Goal: Task Accomplishment & Management: Manage account settings

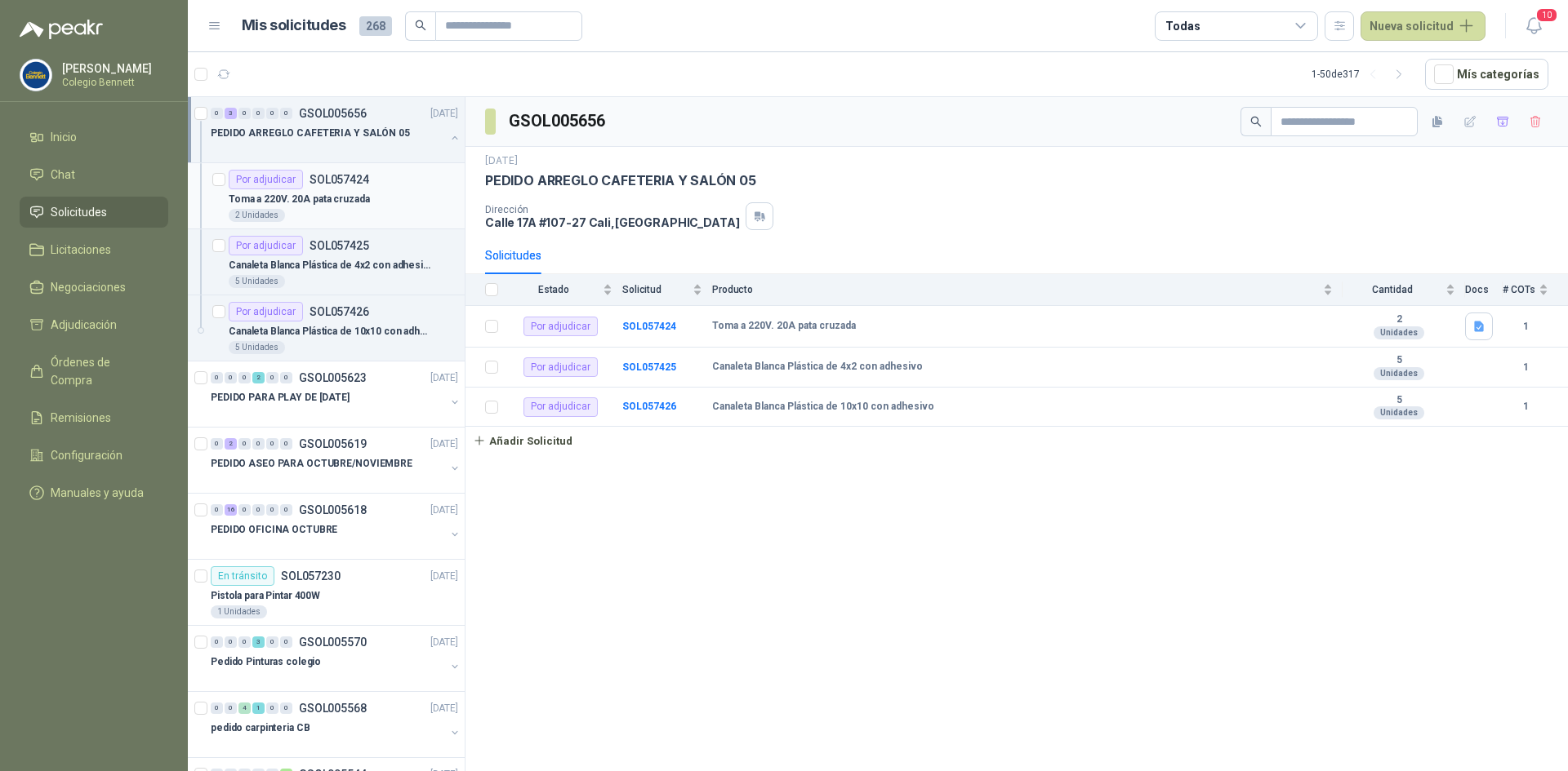
scroll to position [6, 0]
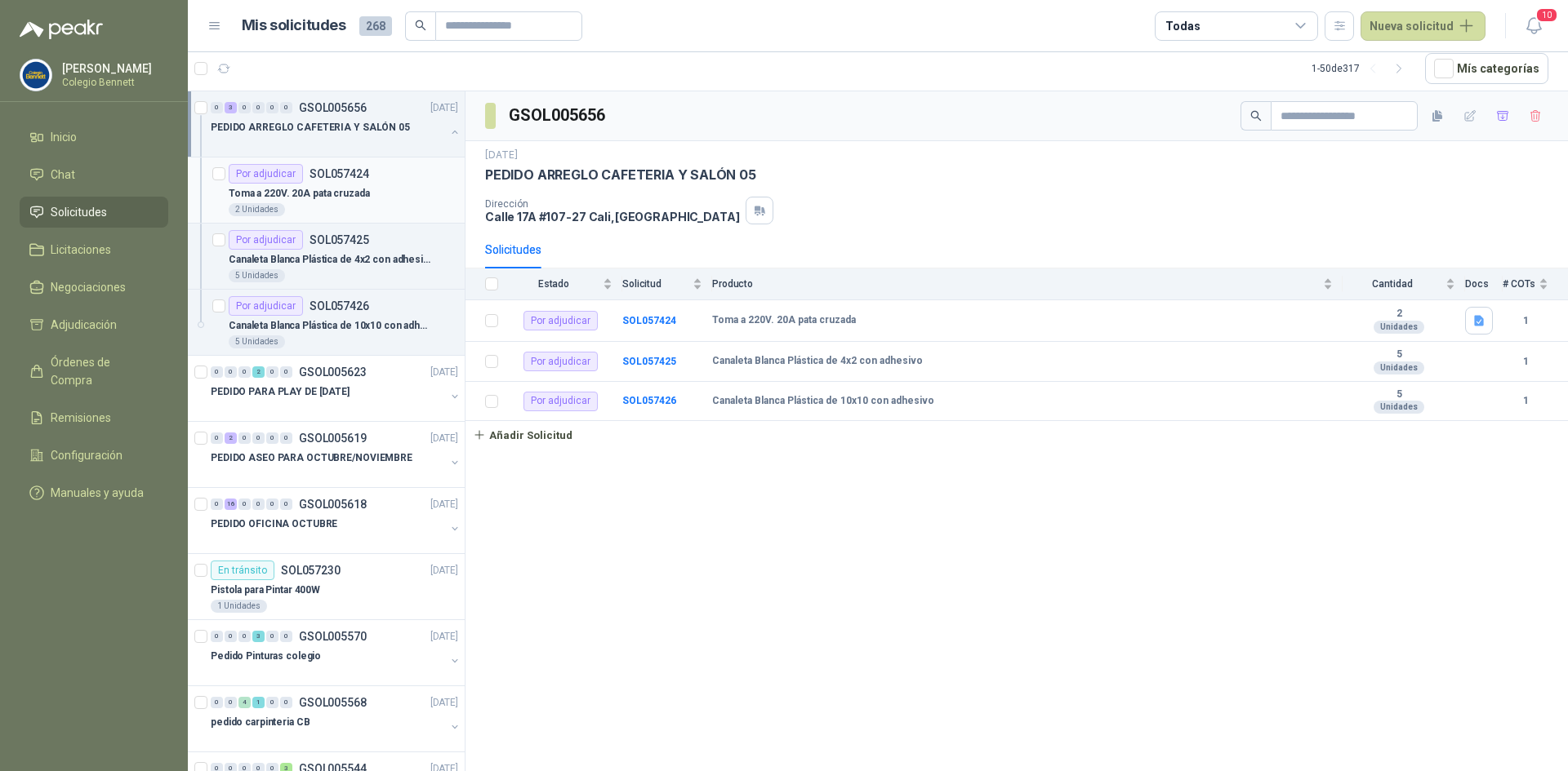
click at [343, 188] on p "Toma a 220V. 20A pata cruzada" at bounding box center [299, 194] width 142 height 16
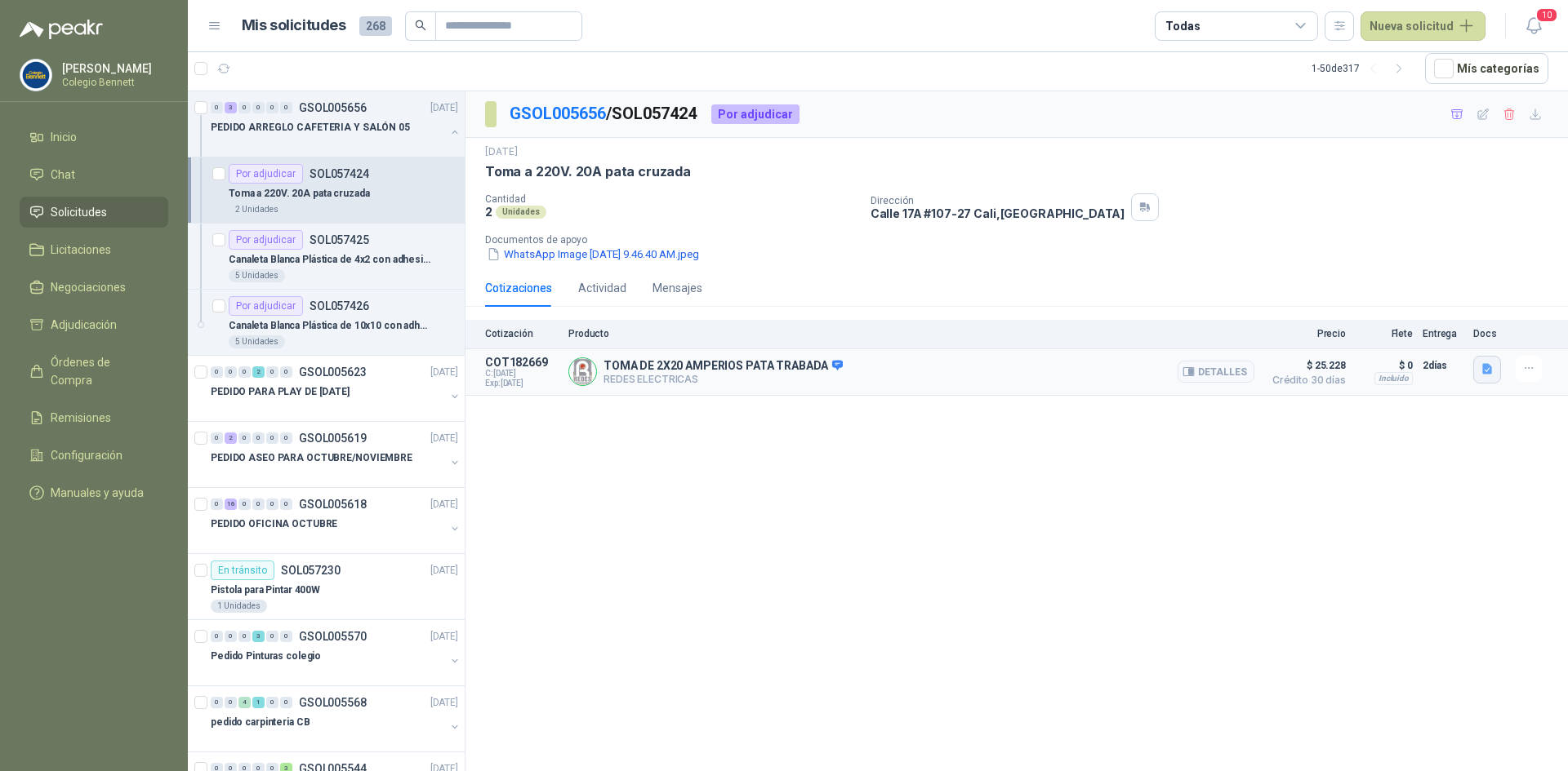
click at [1487, 367] on icon "button" at bounding box center [1487, 369] width 10 height 11
click at [1447, 332] on button "Captura.PNG" at bounding box center [1448, 333] width 83 height 17
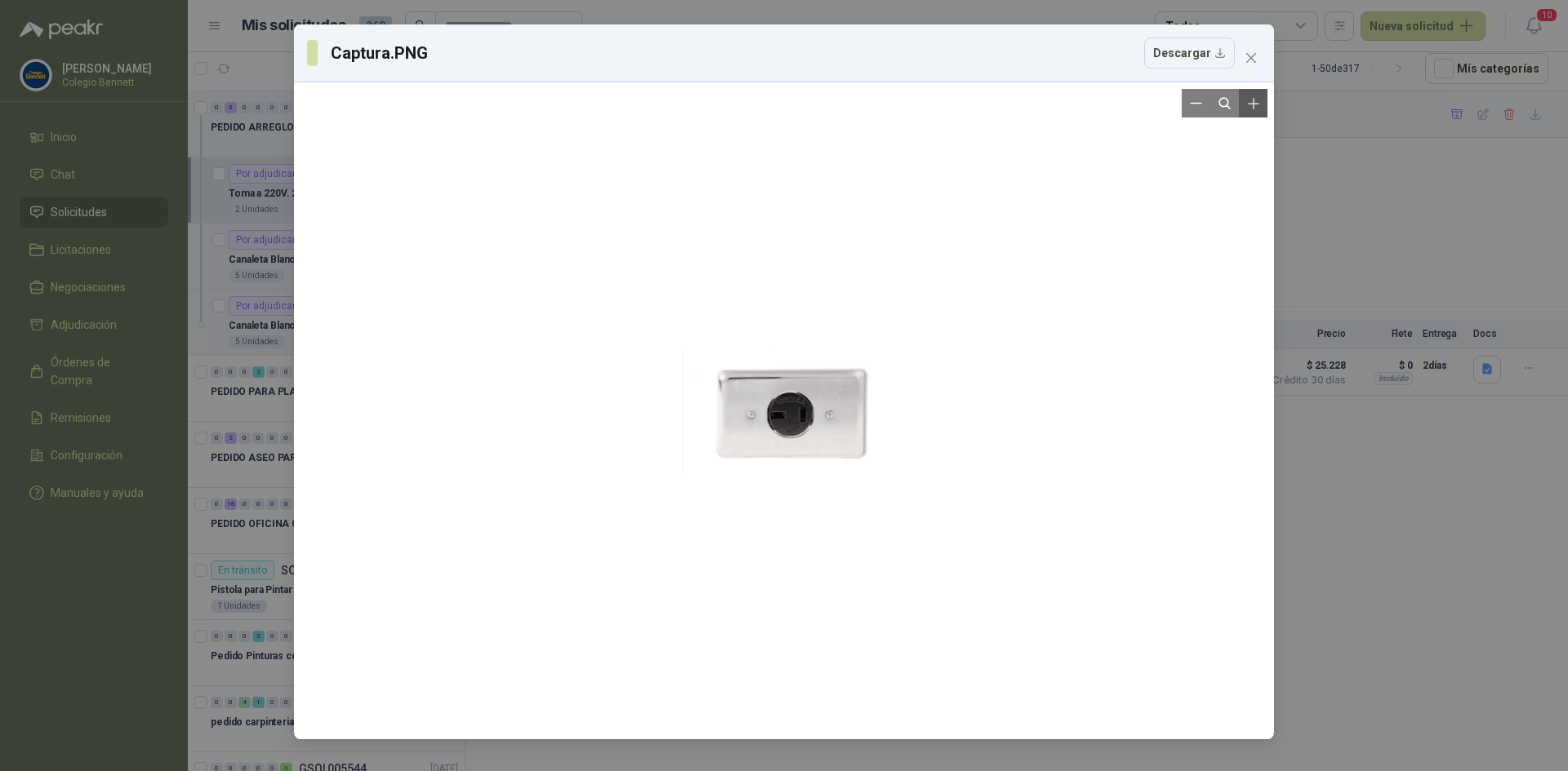
click at [1253, 103] on icon "Zoom in" at bounding box center [1252, 103] width 11 height 11
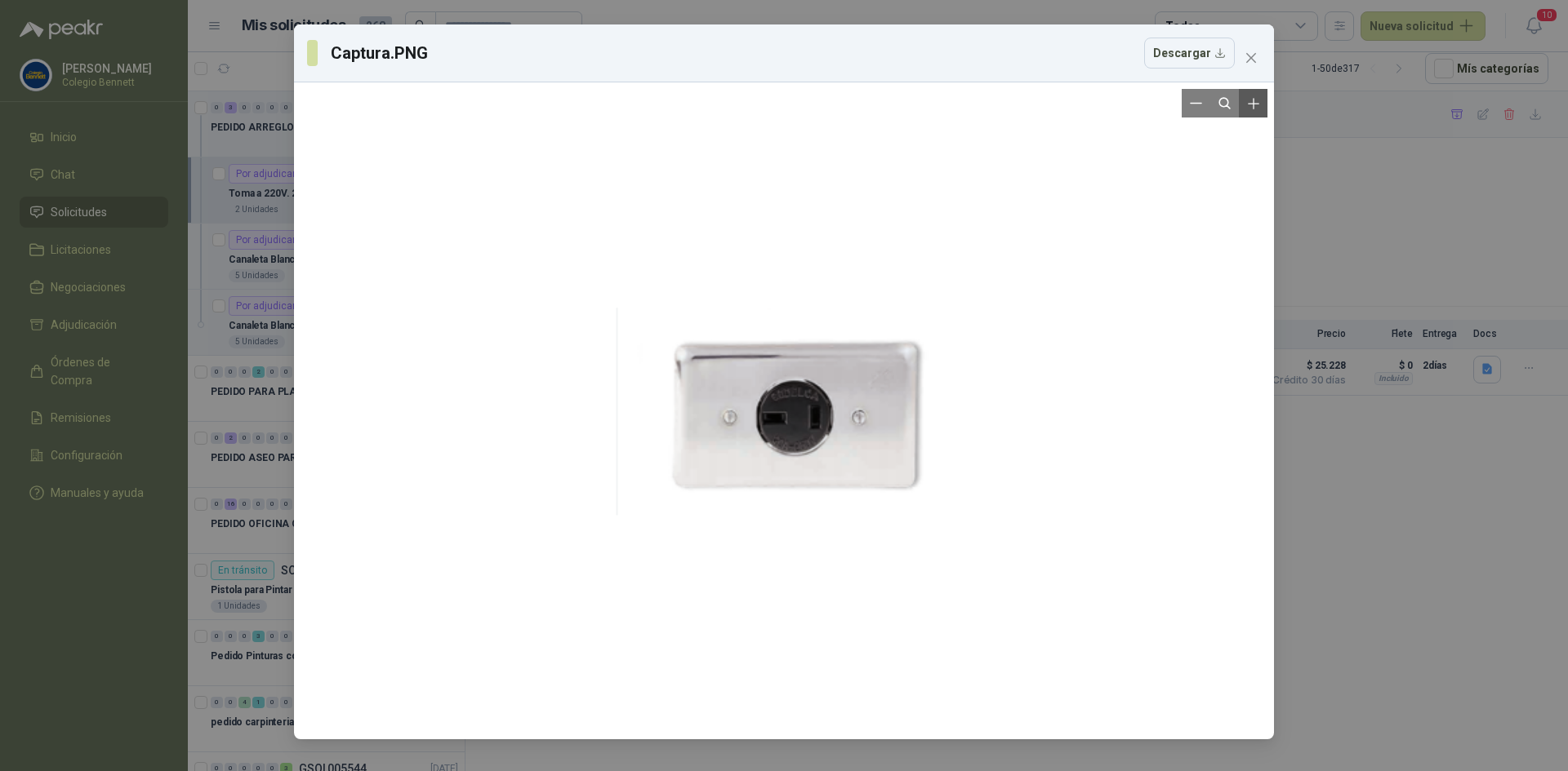
click at [1253, 103] on icon "Zoom in" at bounding box center [1252, 103] width 11 height 11
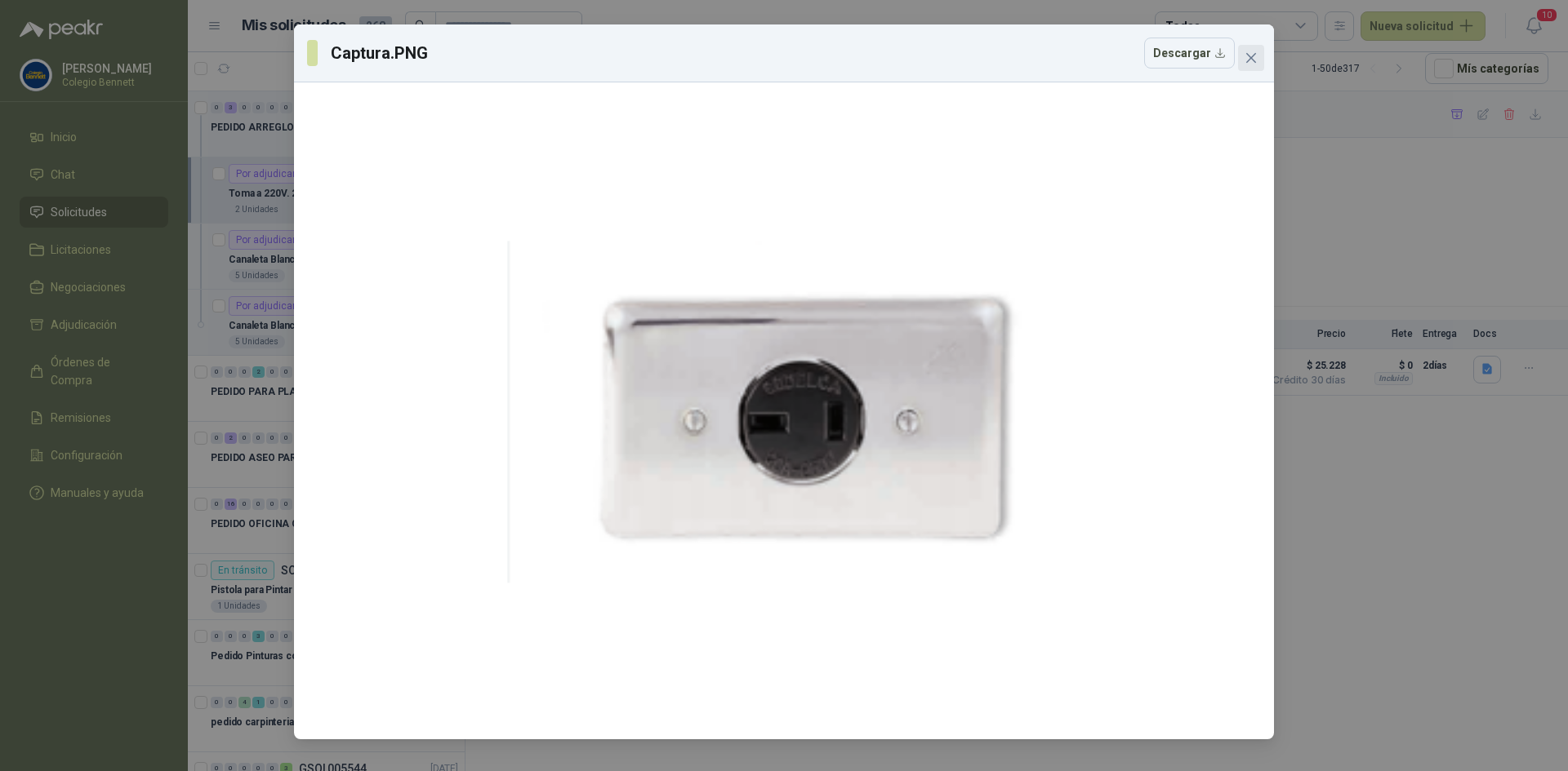
drag, startPoint x: 1244, startPoint y: 37, endPoint x: 1246, endPoint y: 47, distance: 10.2
click at [1244, 44] on div "Captura.PNG Descargar" at bounding box center [784, 53] width 980 height 58
click at [1252, 55] on icon "close" at bounding box center [1251, 58] width 10 height 10
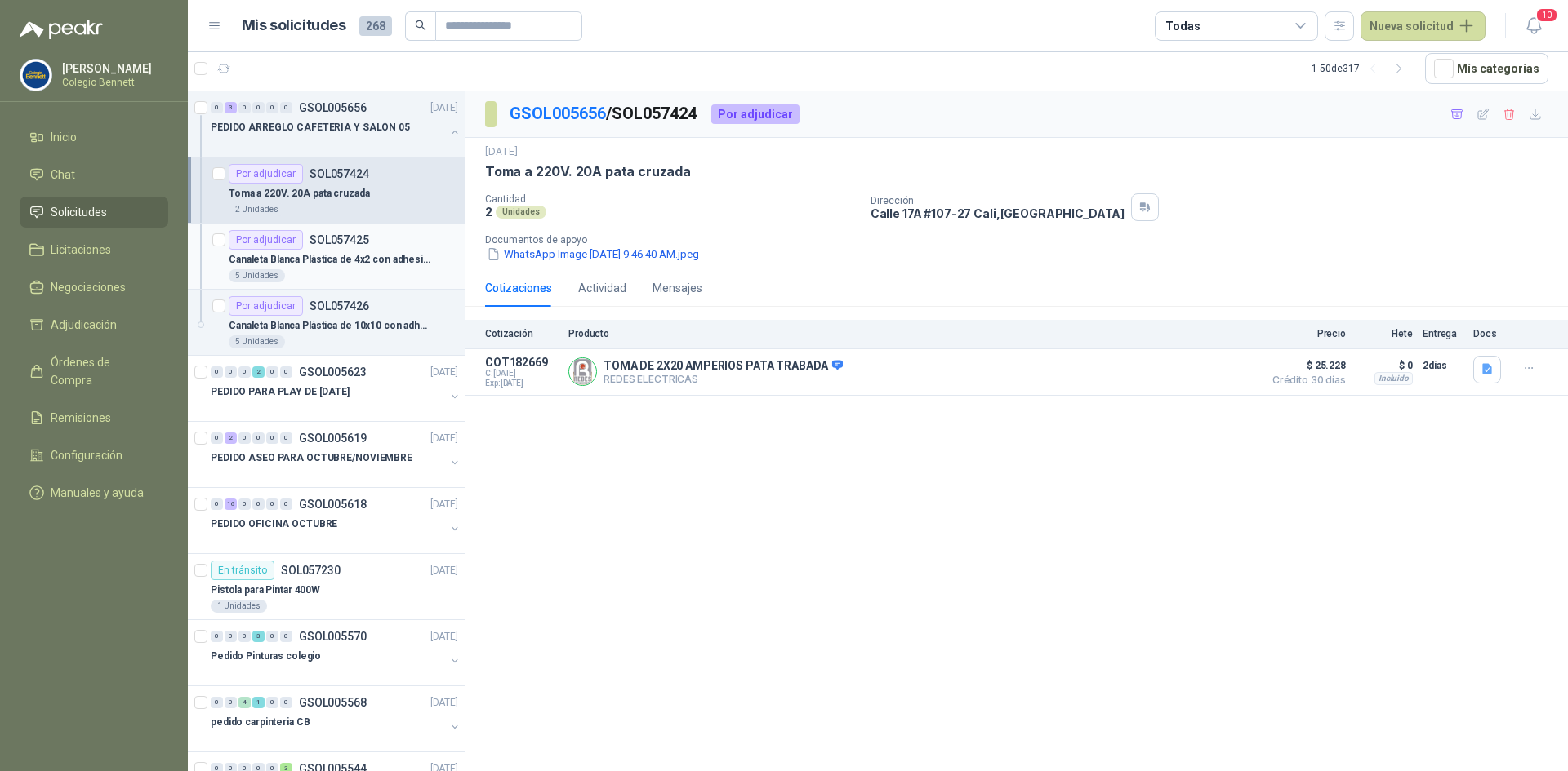
click at [389, 269] on div "5 Unidades" at bounding box center [343, 275] width 230 height 13
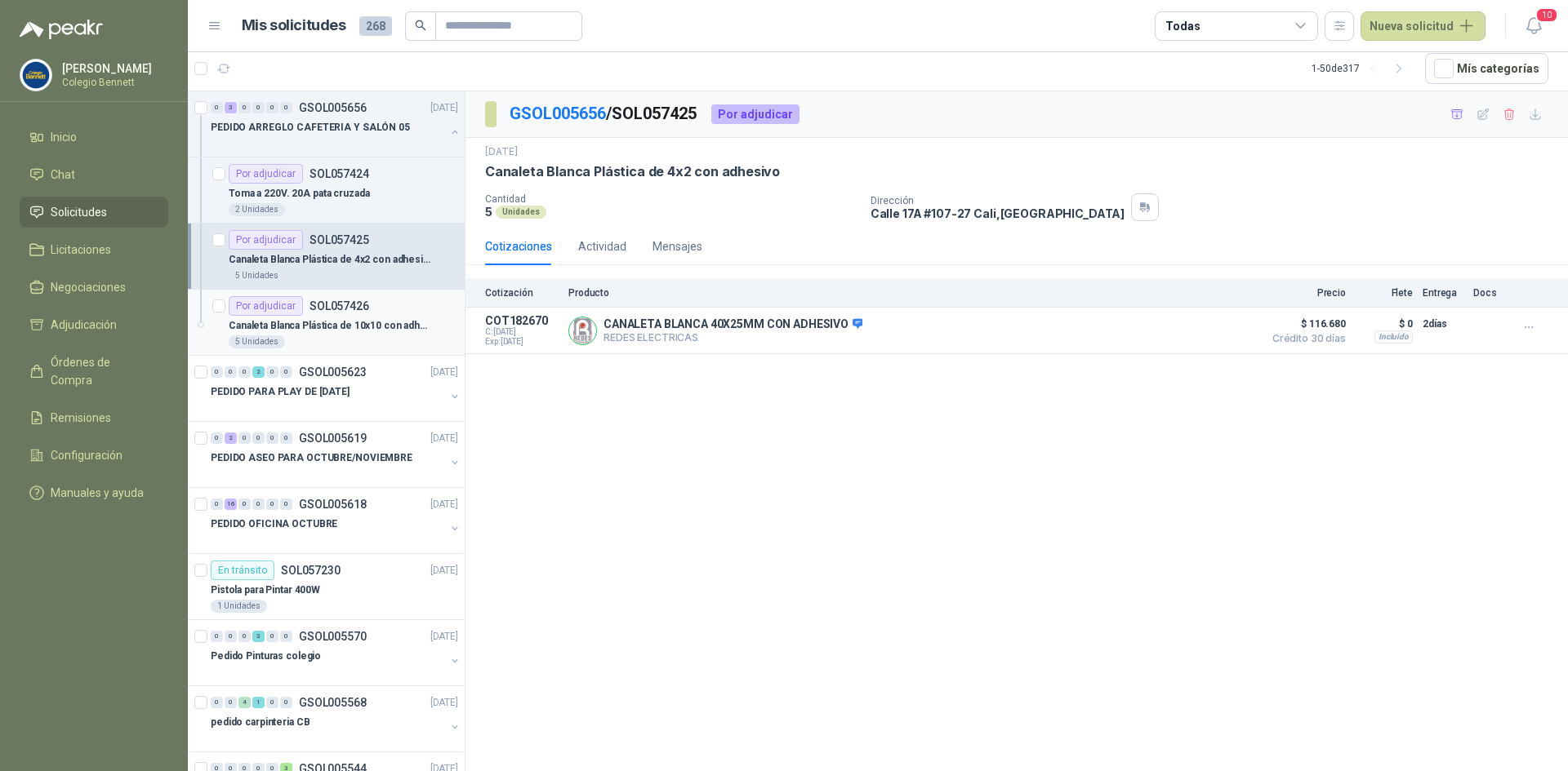
click at [400, 295] on article "Por adjudicar SOL057426 Canaleta Blanca Plástica de 10x10 con adhesivo 5 Unidad…" at bounding box center [327, 323] width 277 height 66
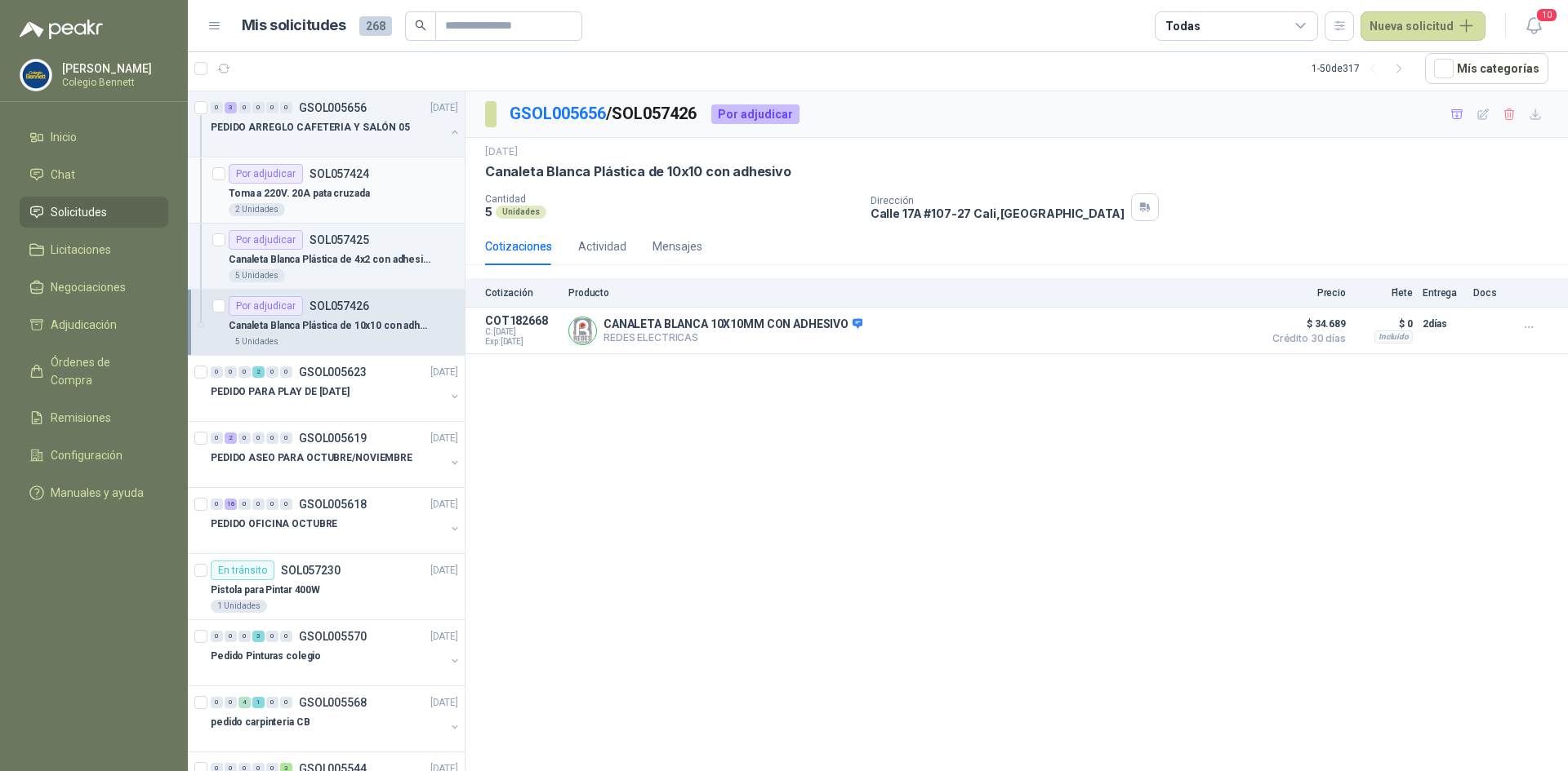
click at [327, 174] on p "SOL057424" at bounding box center [340, 174] width 59 height 12
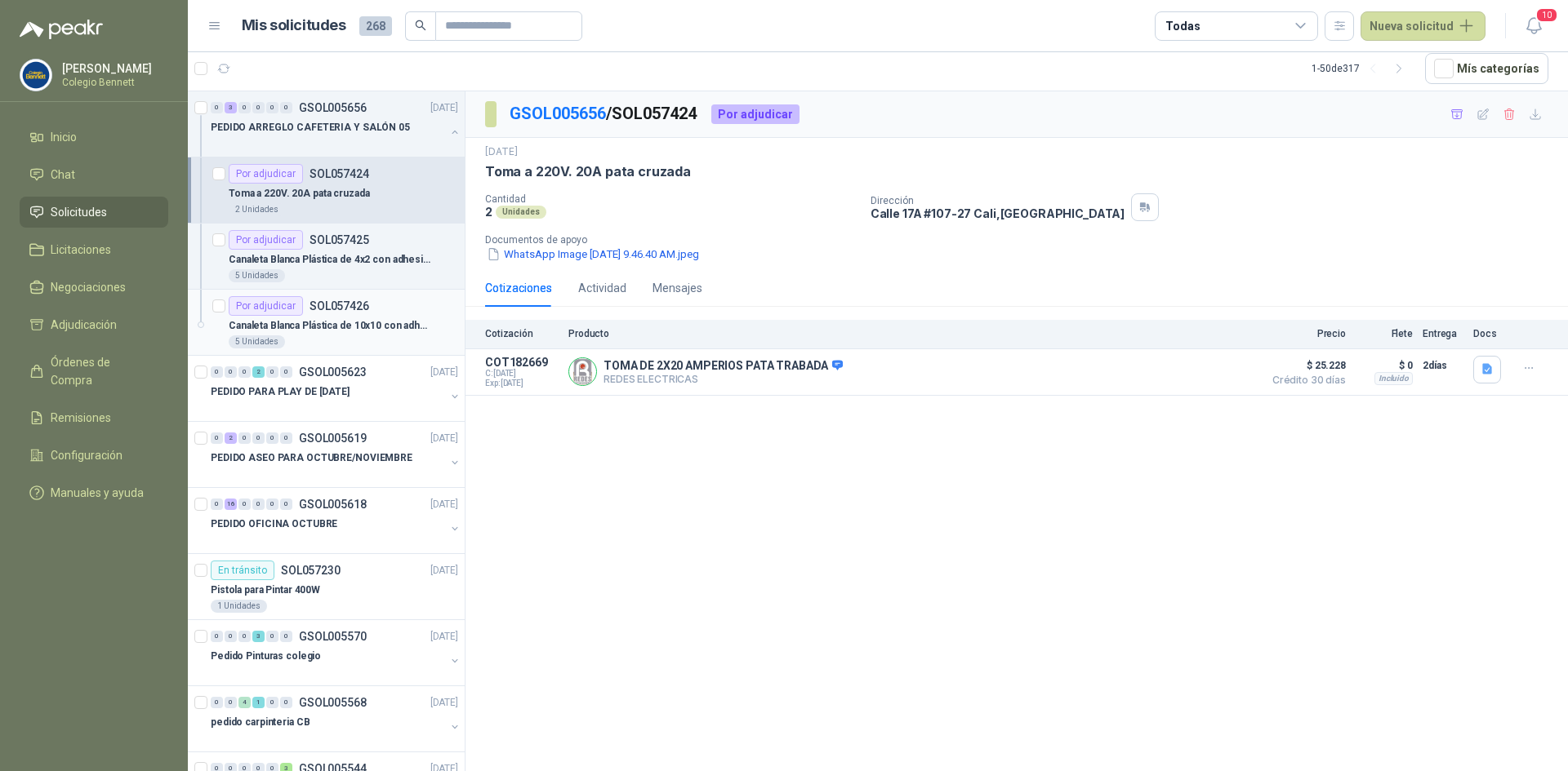
click at [320, 319] on p "Canaleta Blanca Plástica de 10x10 con adhesivo" at bounding box center [330, 327] width 203 height 16
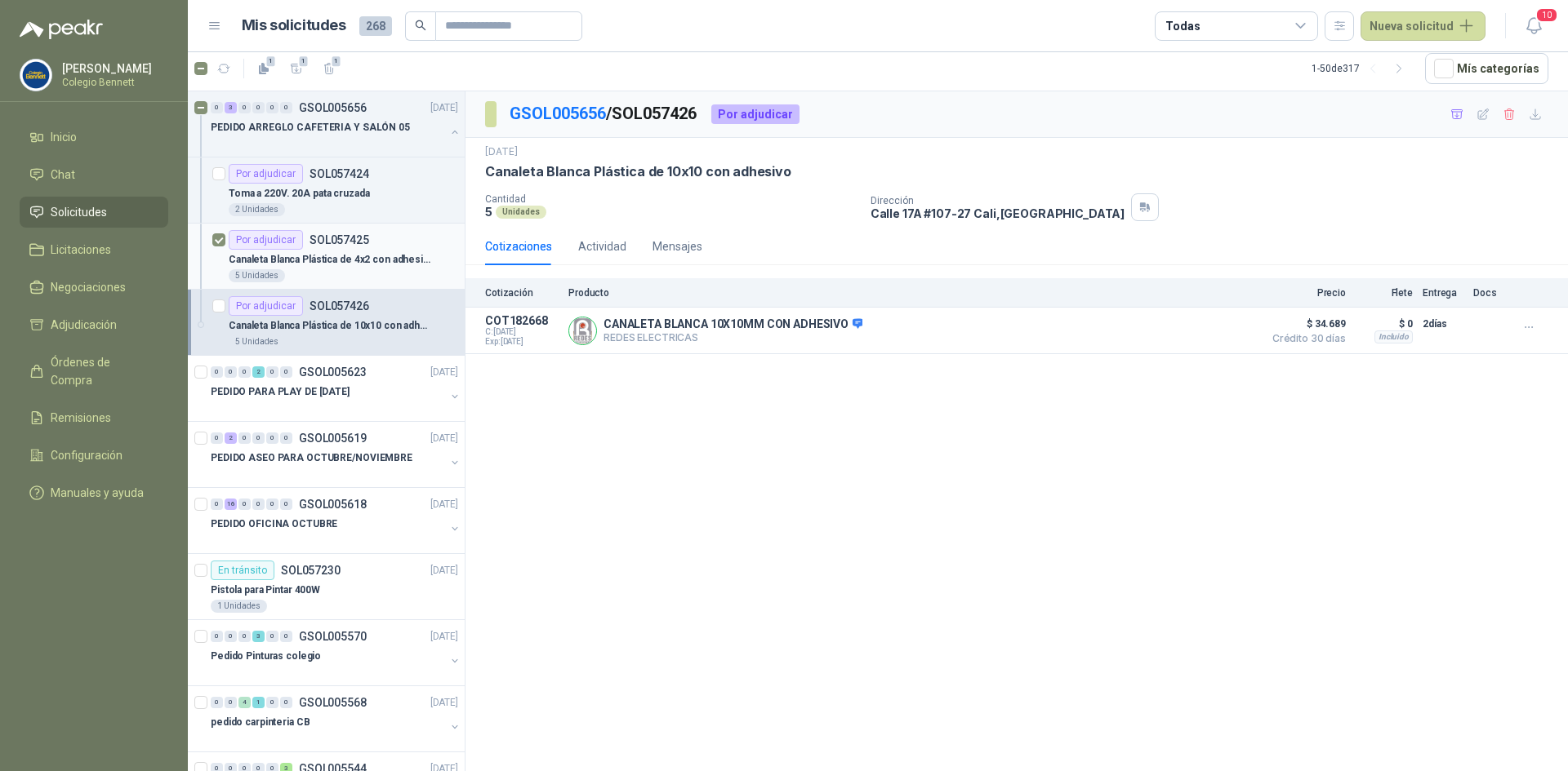
click at [354, 242] on p "SOL057425" at bounding box center [340, 241] width 59 height 12
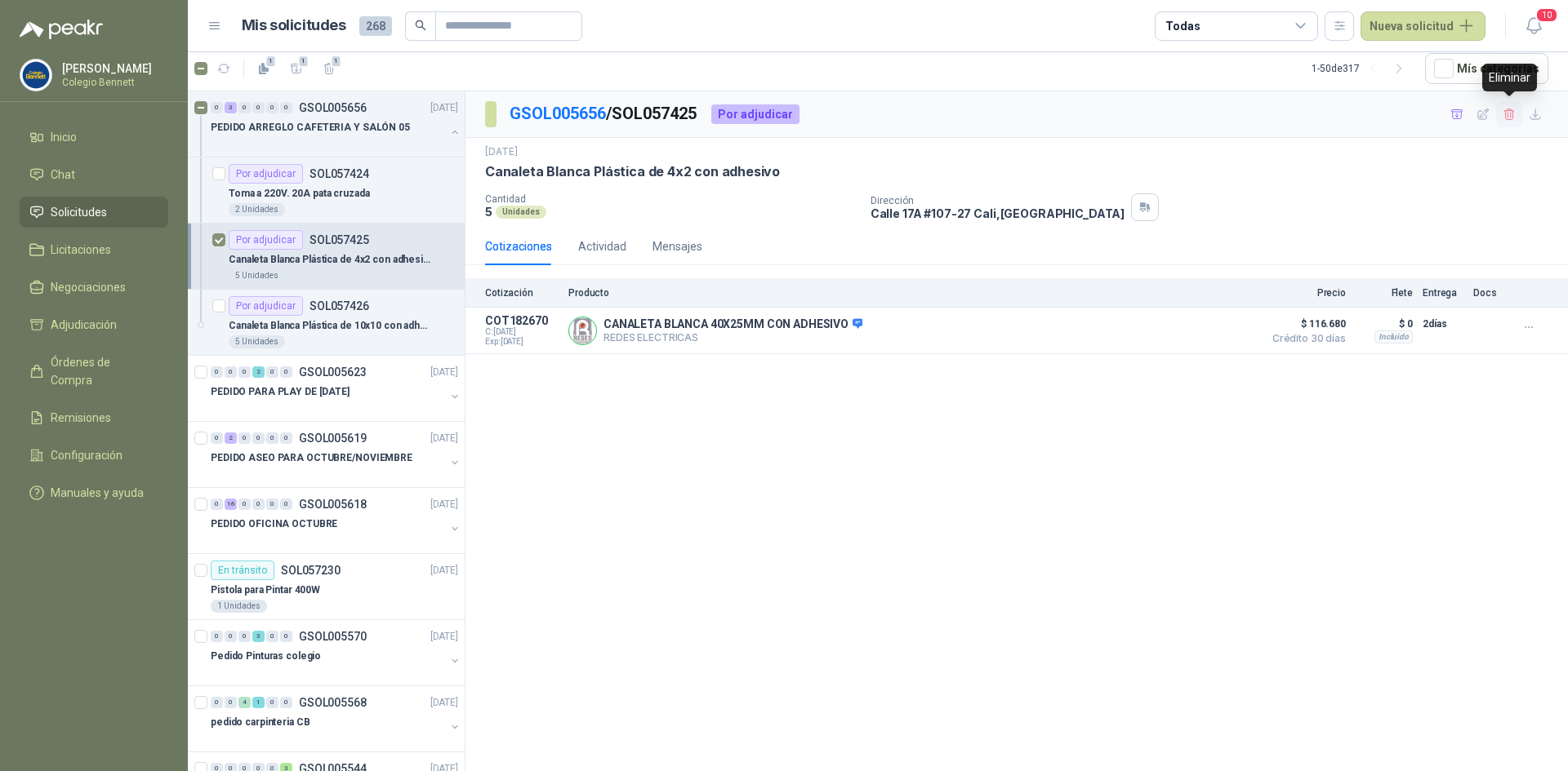
click at [1503, 118] on icon "button" at bounding box center [1510, 115] width 14 height 14
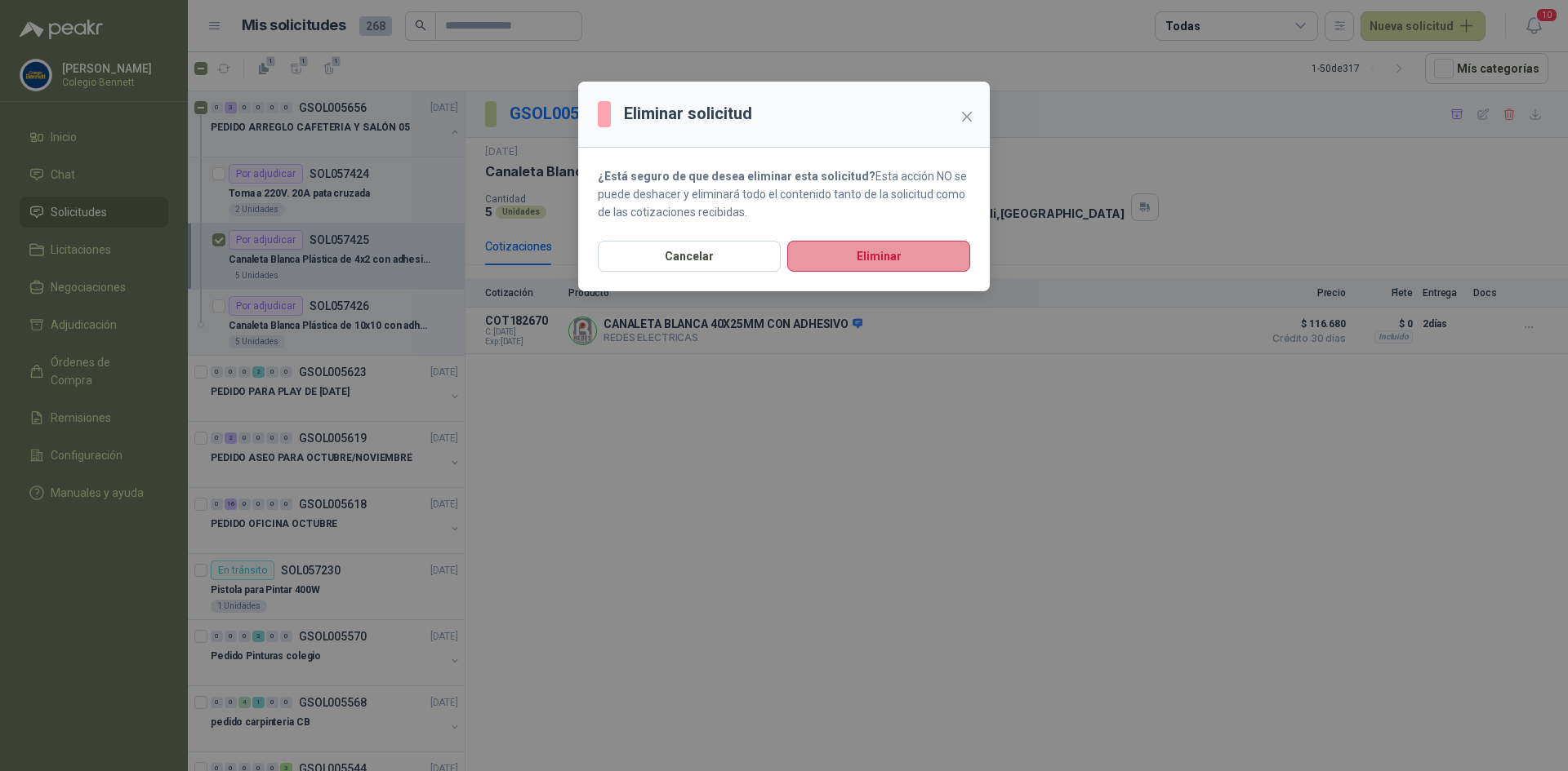
click at [864, 257] on button "Eliminar" at bounding box center [878, 255] width 183 height 31
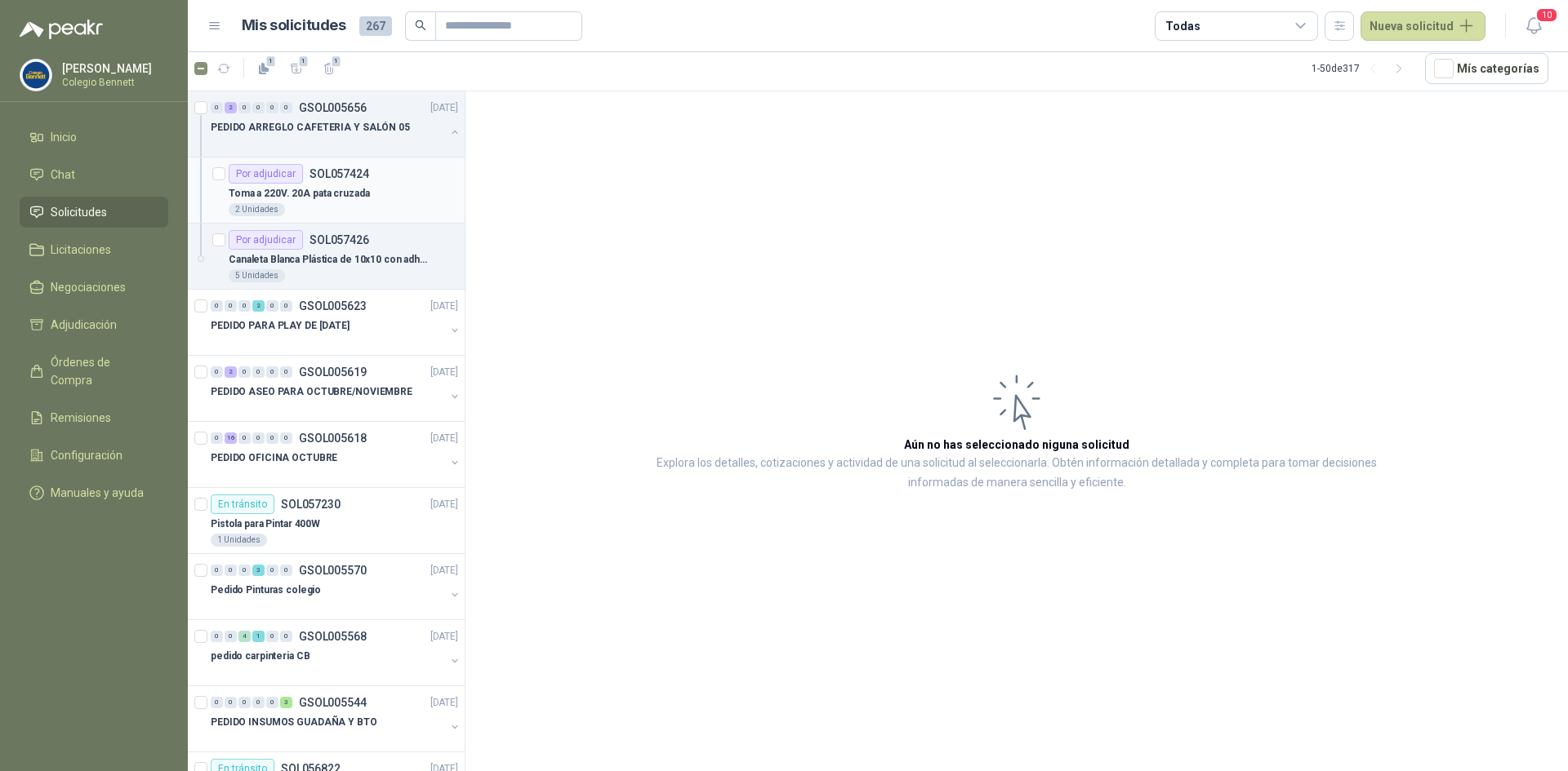
click at [387, 175] on div "Por adjudicar SOL057424" at bounding box center [343, 174] width 230 height 20
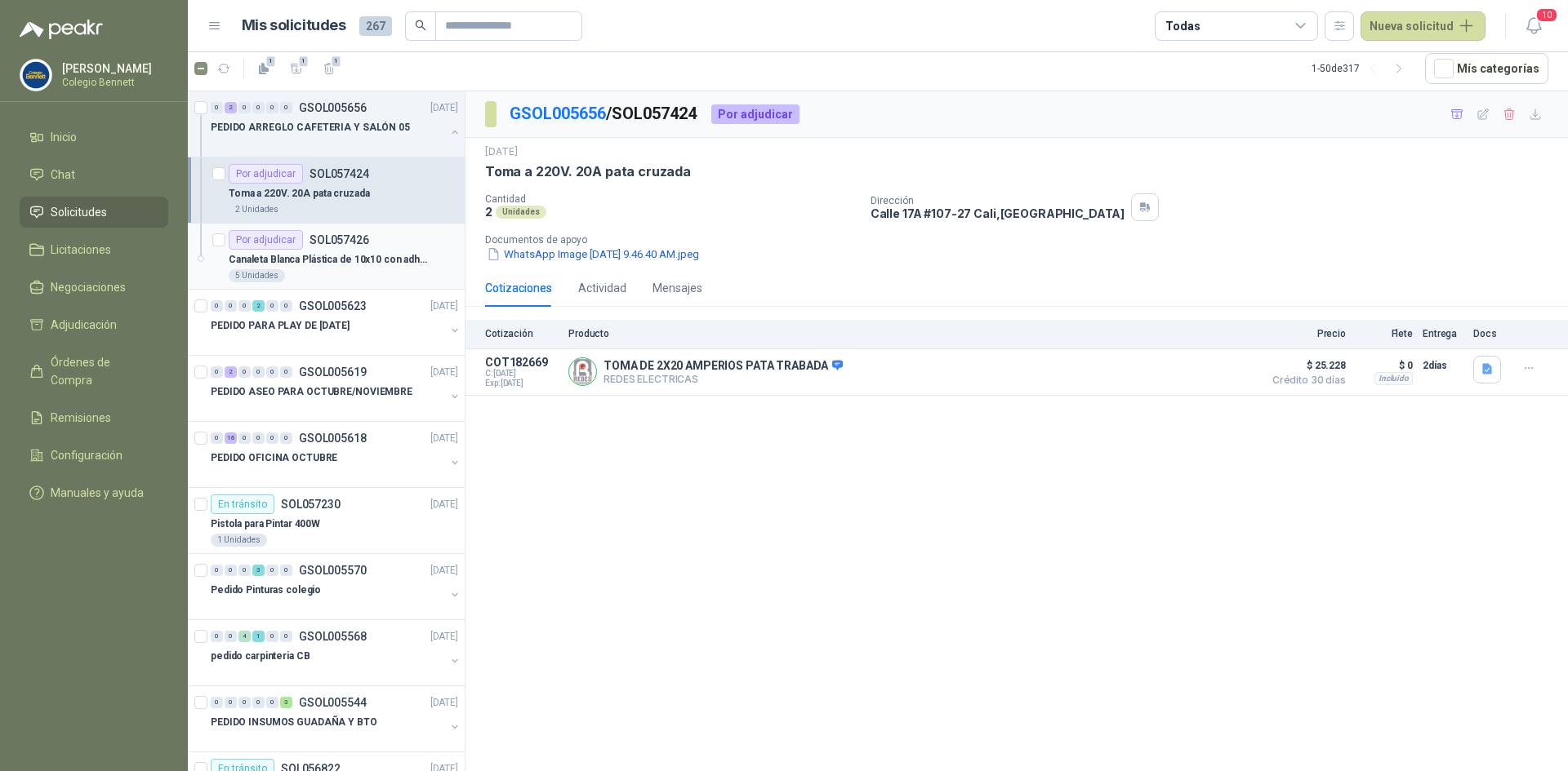
click at [388, 238] on div "Por adjudicar SOL057426" at bounding box center [343, 241] width 230 height 20
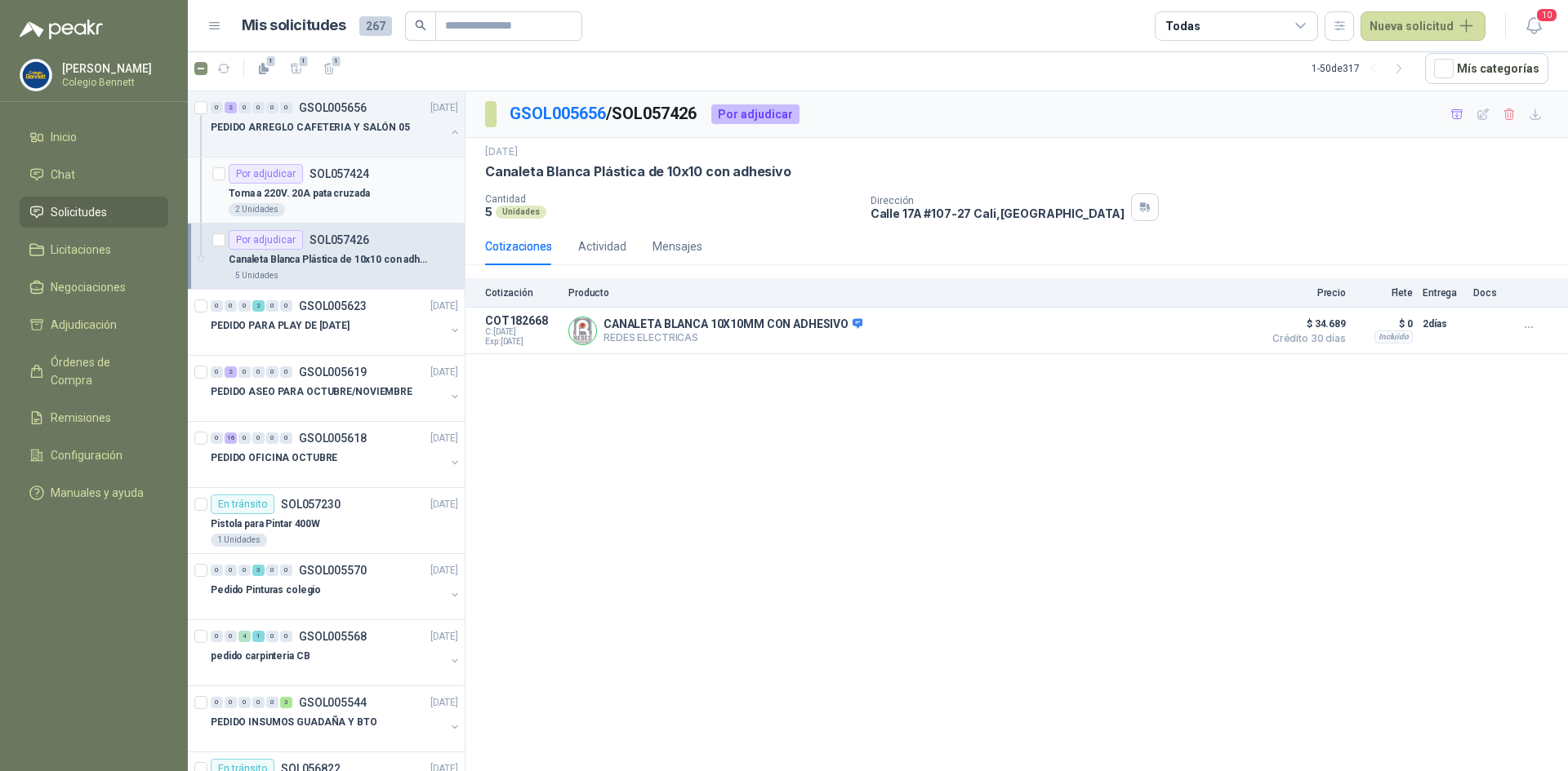
click at [380, 183] on div "Por adjudicar SOL057424 Toma a 220V. 20A pata cruzada 2 Unidades" at bounding box center [343, 190] width 230 height 52
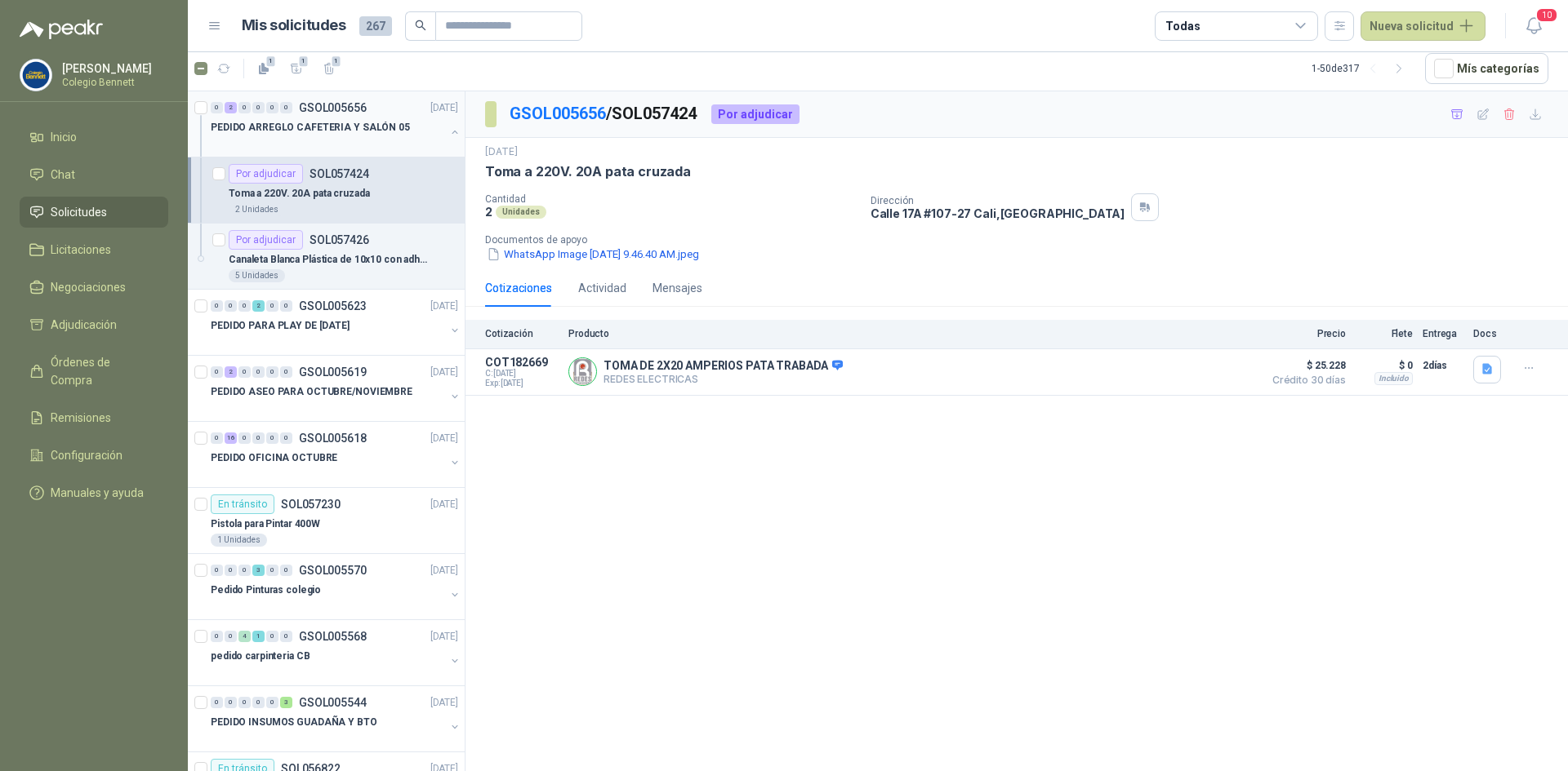
click at [449, 128] on icon "button" at bounding box center [455, 133] width 12 height 12
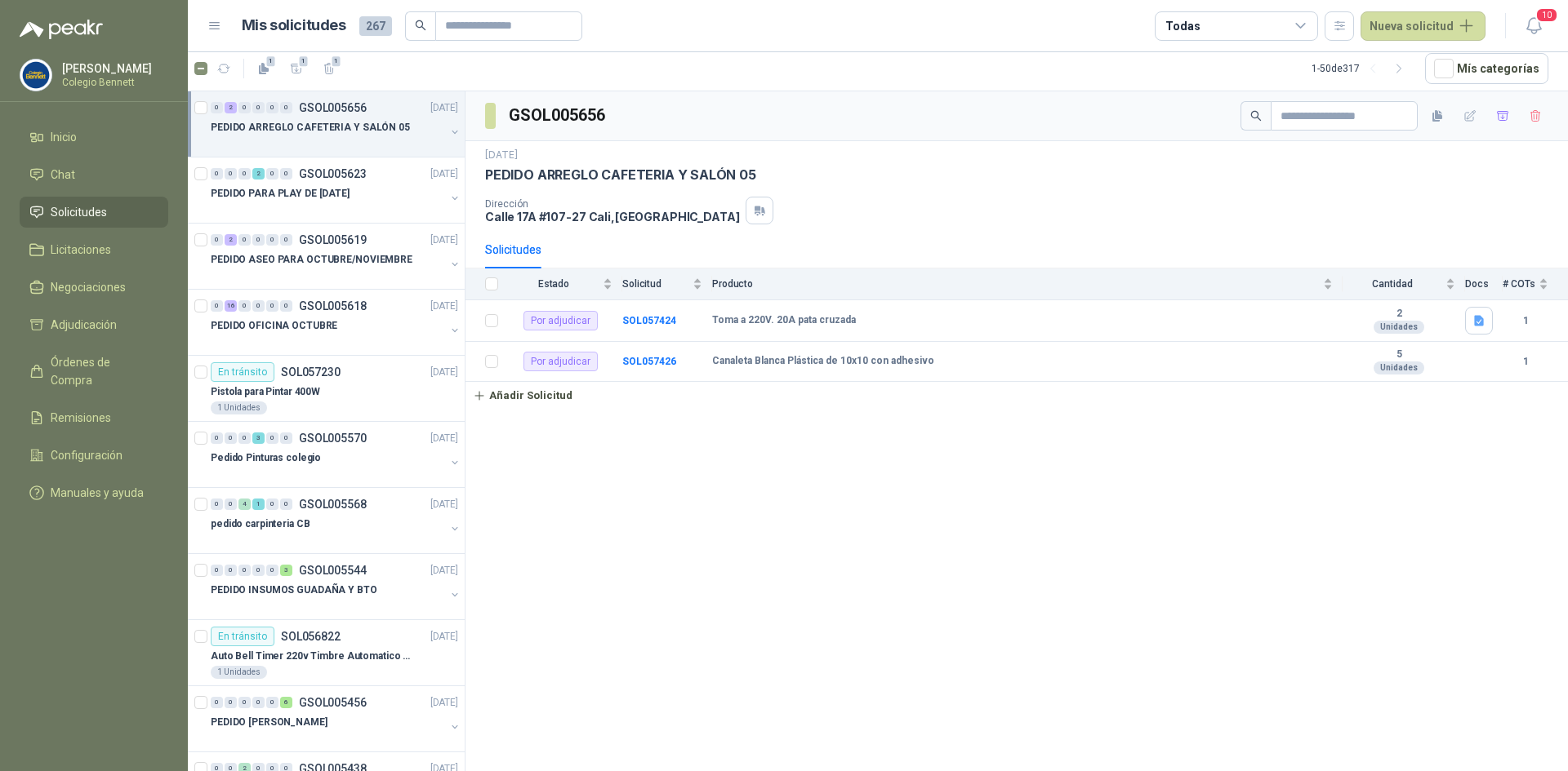
click at [422, 124] on div "PEDIDO ARREGLO CAFETERIA Y SALÓN 05" at bounding box center [328, 128] width 235 height 20
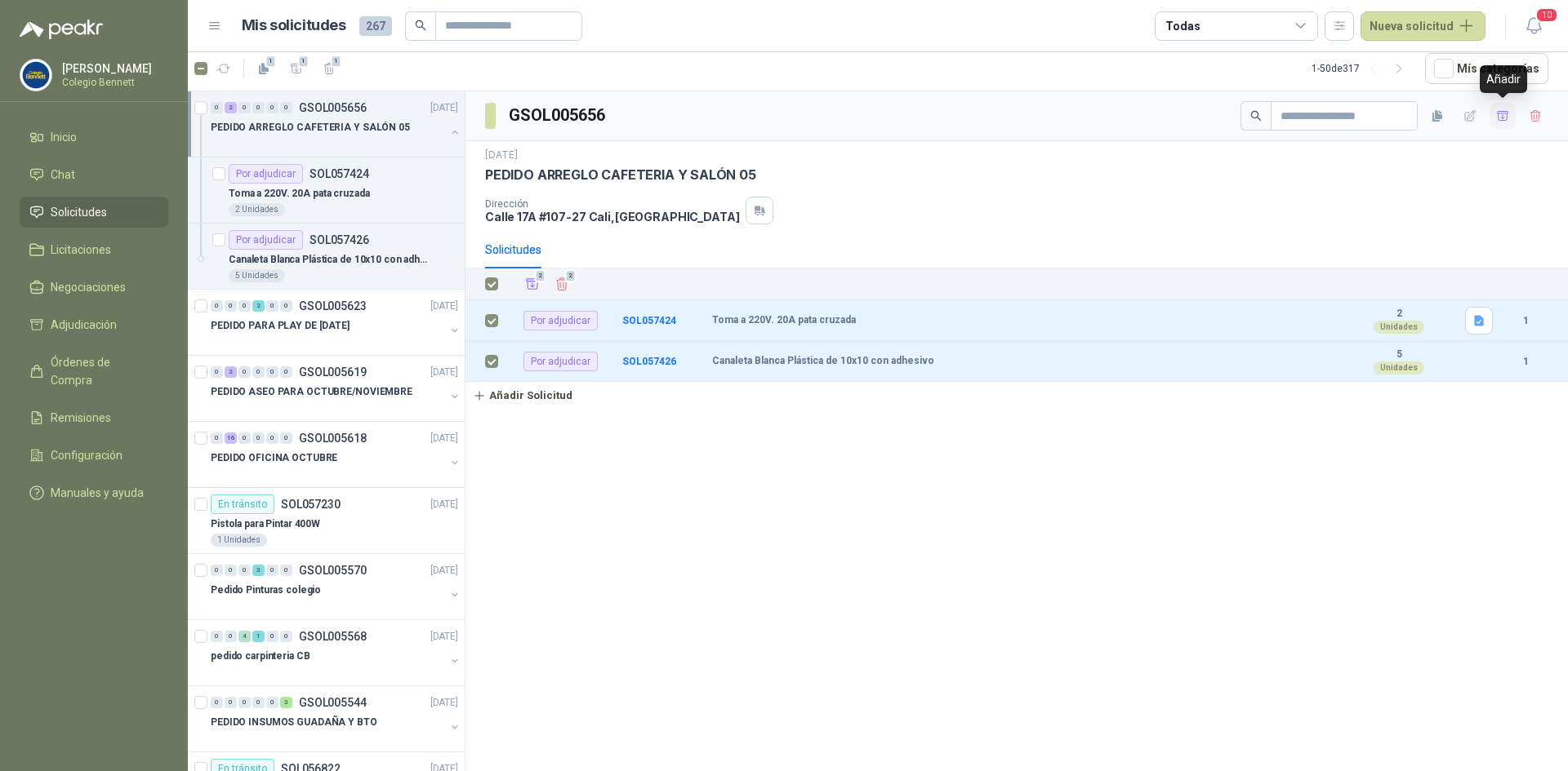
click at [1504, 114] on icon "button" at bounding box center [1503, 117] width 14 height 14
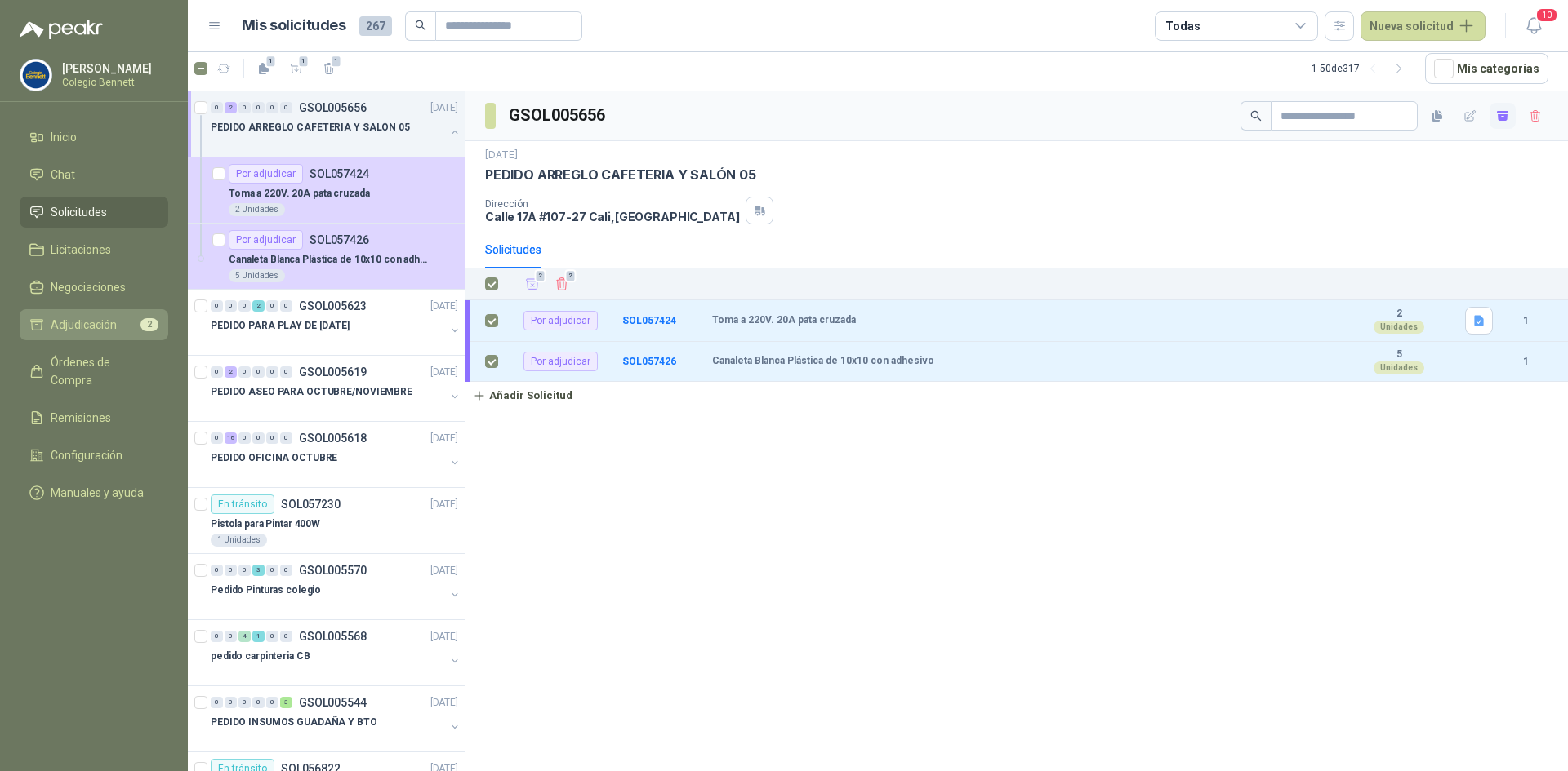
click at [76, 326] on span "Adjudicación" at bounding box center [83, 325] width 66 height 18
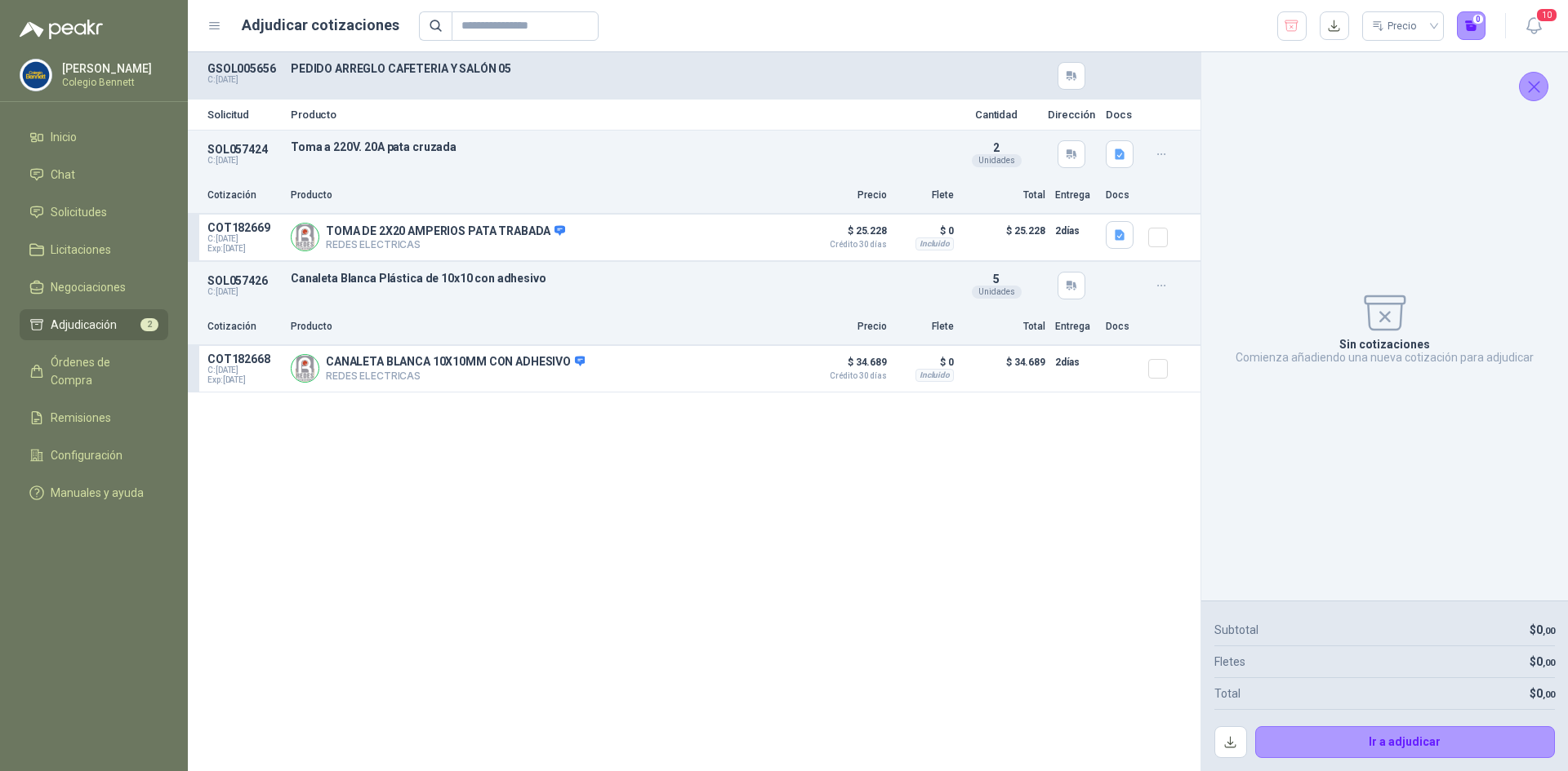
click at [662, 559] on div "Solicitud Producto Cantidad Dirección Docs SOL057424 C: [DATE] Toma a 220V. 20A…" at bounding box center [694, 412] width 1013 height 720
